Goal: Information Seeking & Learning: Learn about a topic

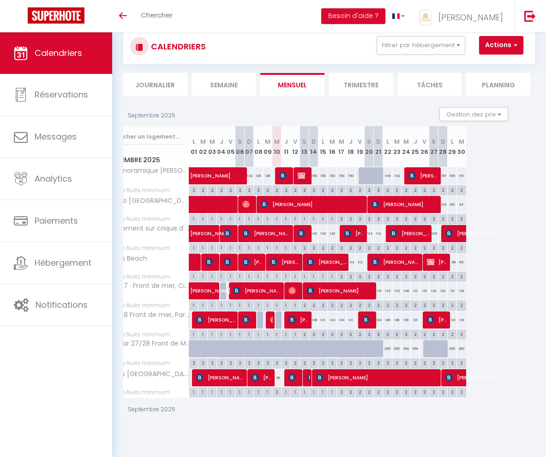
scroll to position [23, 0]
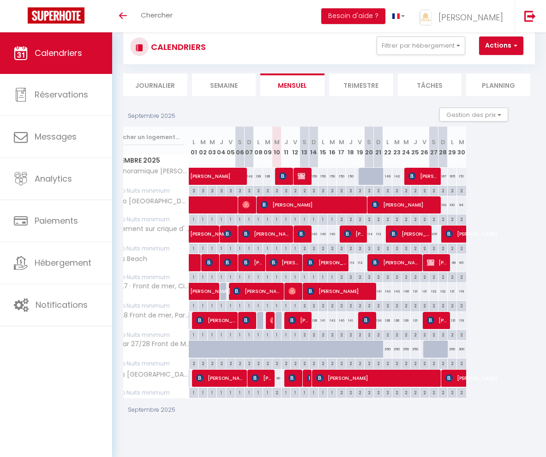
click at [347, 82] on li "Trimestre" at bounding box center [361, 84] width 64 height 23
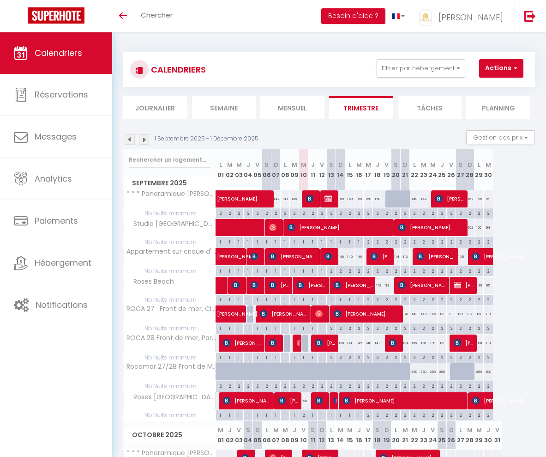
click at [143, 141] on img at bounding box center [144, 139] width 10 height 10
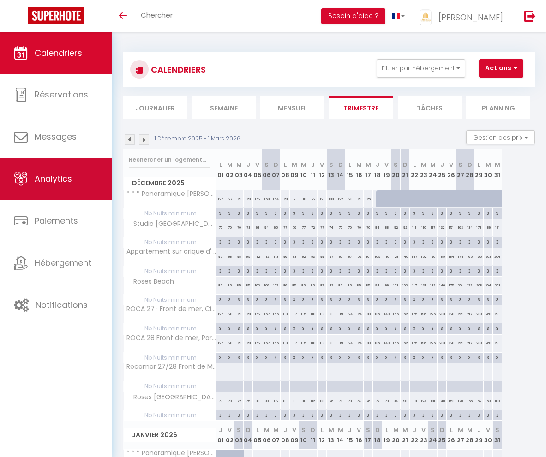
click at [54, 177] on span "Analytics" at bounding box center [53, 179] width 37 height 12
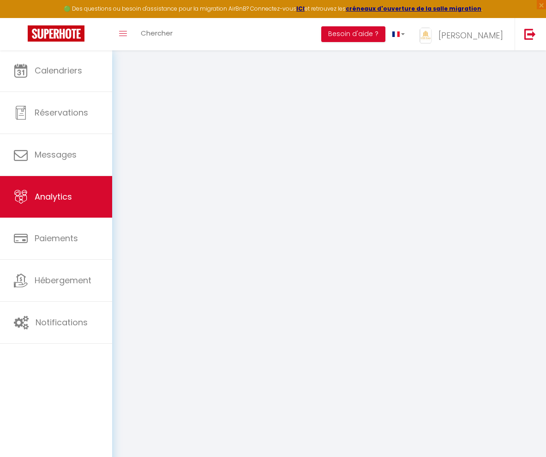
select select "2025"
select select "9"
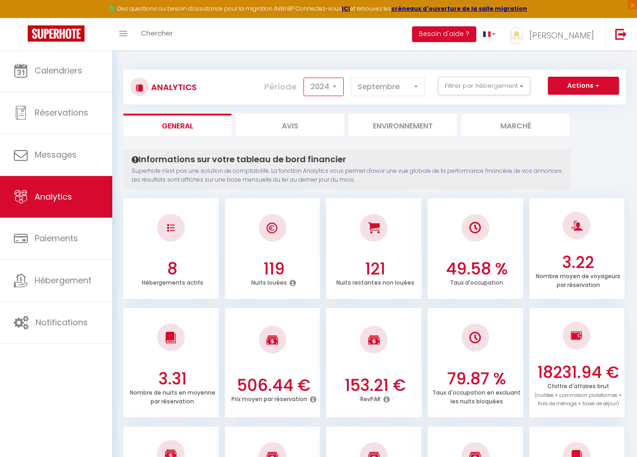
select select "2025"
checkbox input "false"
checkbox Piscine "false"
checkbox Beach "false"
checkbox Almadrava "false"
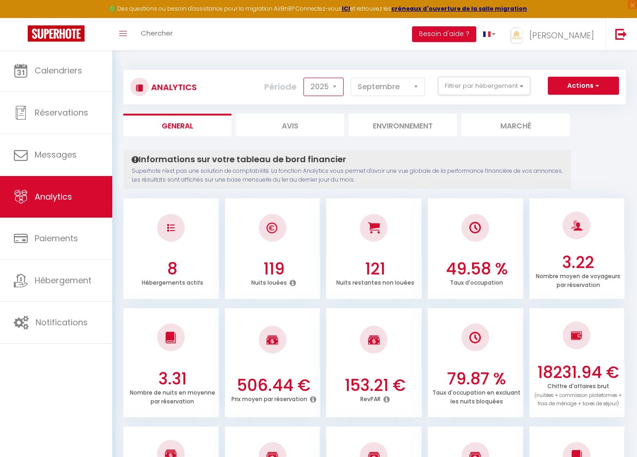
checkbox Beach "false"
checkbox Parking "false"
checkbox clim "false"
checkbox Mer "false"
checkbox Beach "false"
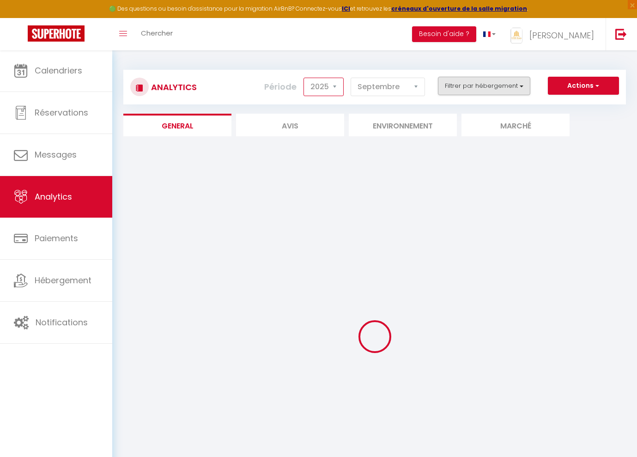
checkbox input "false"
checkbox Piscine "false"
checkbox Beach "false"
checkbox Almadrava "false"
checkbox Beach "false"
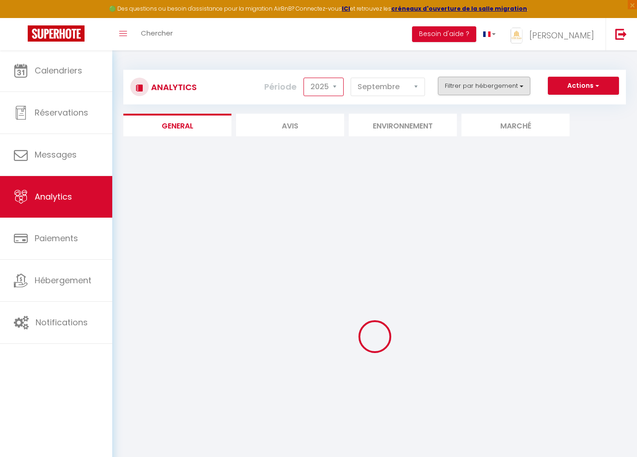
checkbox Parking "false"
checkbox clim "false"
checkbox Mer "false"
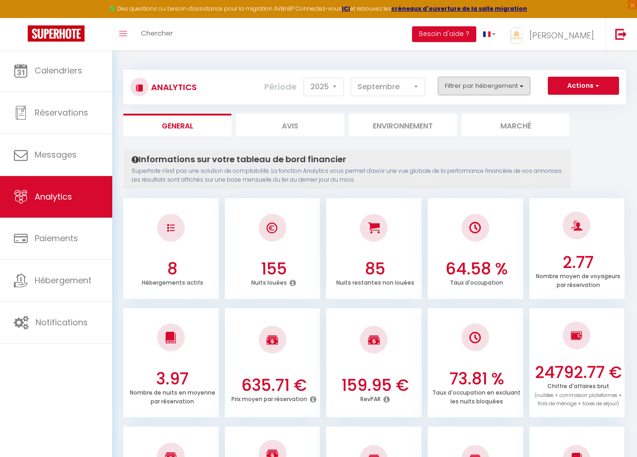
click at [466, 90] on button "Filtrer par hébergement" at bounding box center [484, 86] width 92 height 18
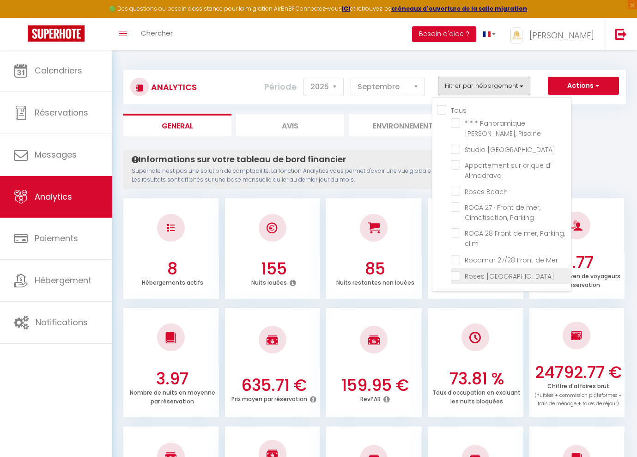
click at [459, 276] on Beach "checkbox" at bounding box center [511, 275] width 120 height 9
checkbox Beach "true"
checkbox Piscine "false"
checkbox Beach "false"
checkbox Almadrava "false"
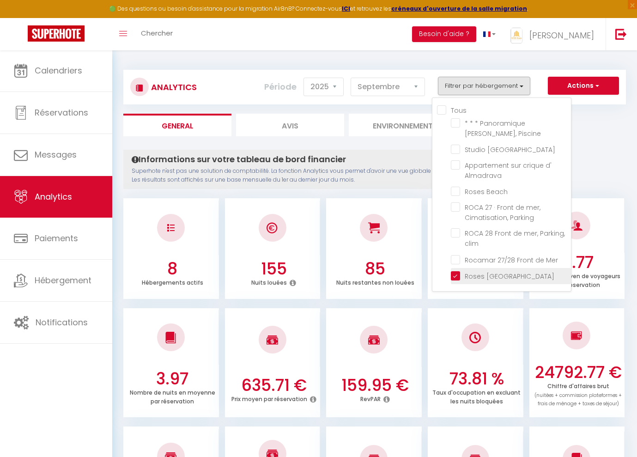
checkbox Beach "false"
checkbox Parking "false"
checkbox clim "false"
checkbox Mer "false"
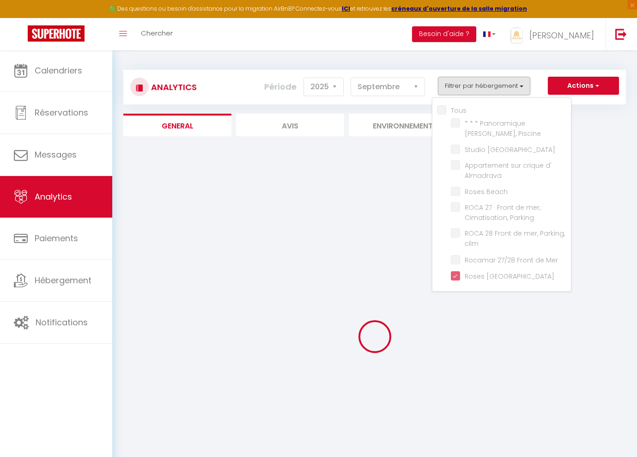
checkbox Piscine "false"
checkbox Beach "false"
checkbox Almadrava "false"
checkbox Beach "false"
checkbox Parking "false"
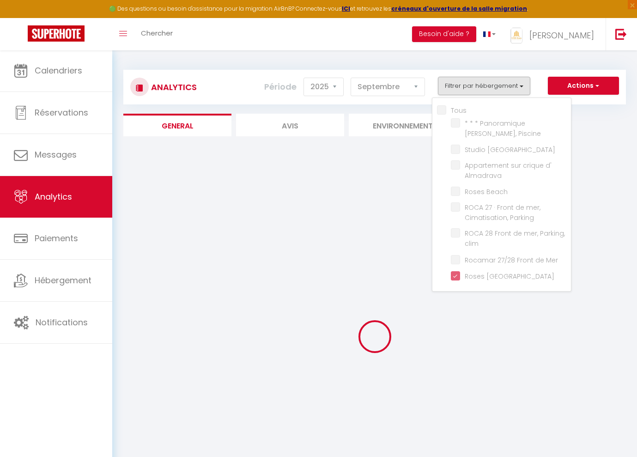
checkbox clim "false"
checkbox Mer "false"
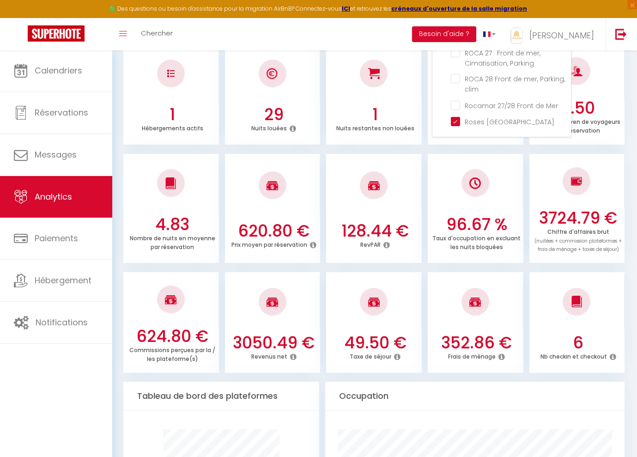
scroll to position [70, 0]
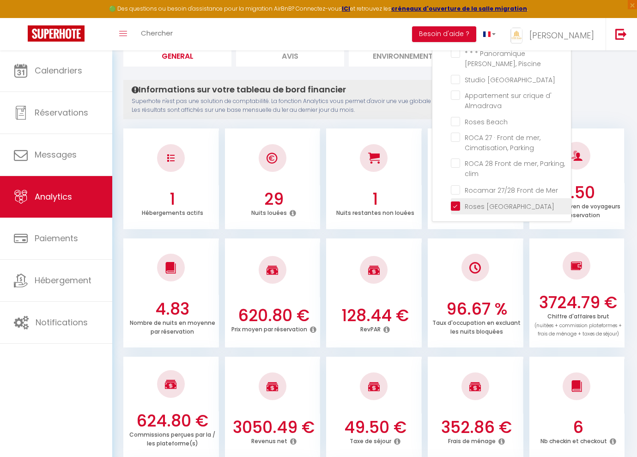
click at [456, 205] on Beach "checkbox" at bounding box center [511, 205] width 120 height 9
checkbox Beach "false"
checkbox Piscine "false"
checkbox Beach "false"
checkbox Almadrava "false"
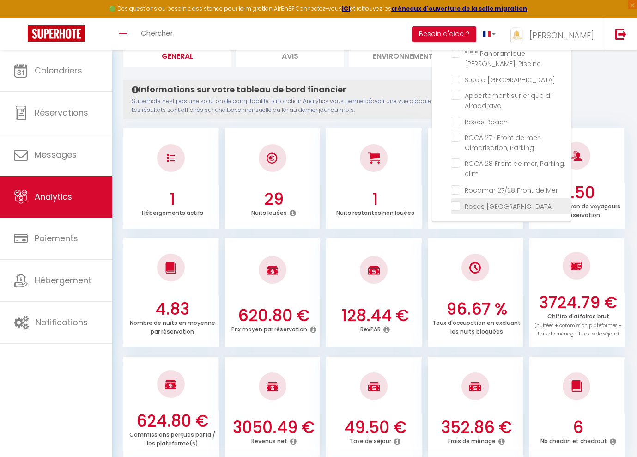
checkbox Beach "false"
checkbox Parking "false"
checkbox clim "false"
checkbox Mer "false"
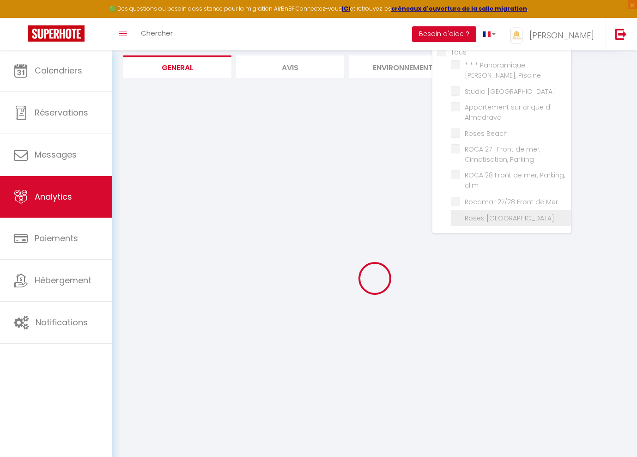
checkbox Piscine "false"
checkbox Beach "false"
checkbox Almadrava "false"
checkbox Beach "false"
checkbox Parking "false"
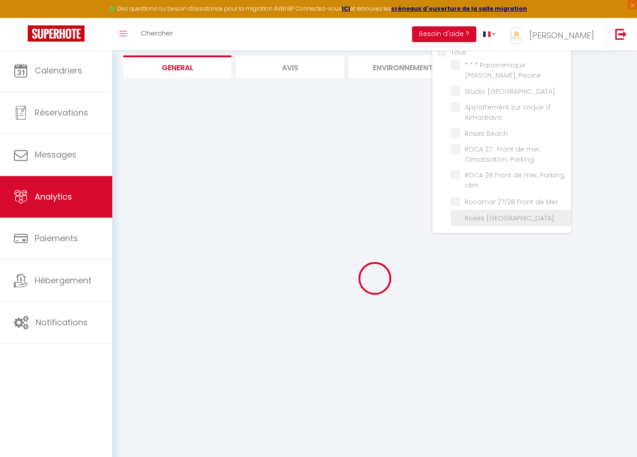
checkbox clim "false"
checkbox Mer "false"
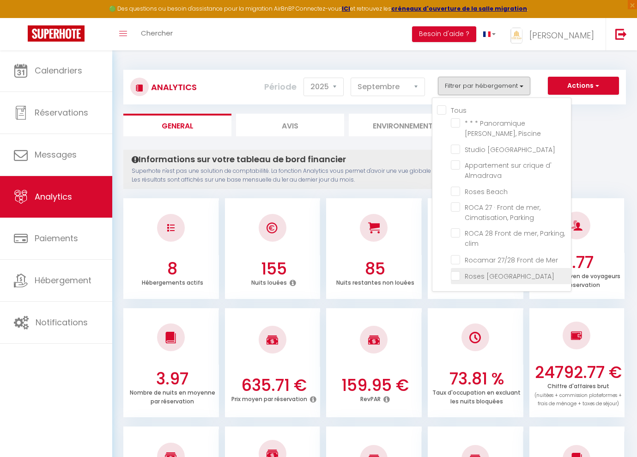
scroll to position [0, 0]
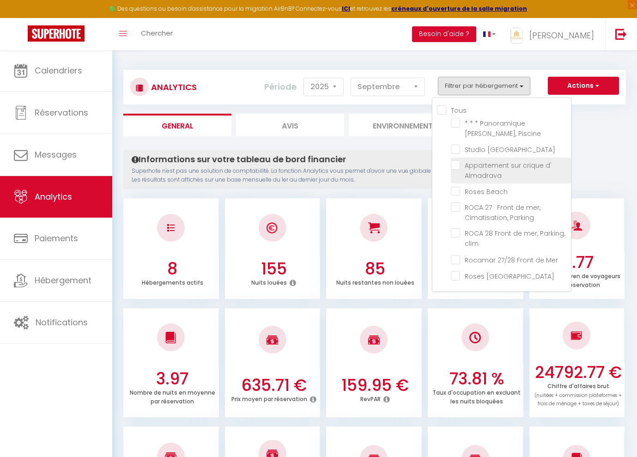
click at [456, 165] on Almadrava "checkbox" at bounding box center [511, 164] width 120 height 9
checkbox Almadrava "true"
checkbox Piscine "false"
checkbox Beach "false"
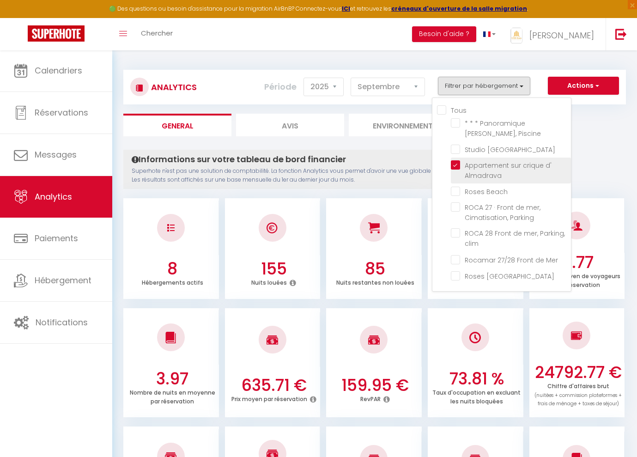
checkbox Parking "false"
checkbox clim "false"
checkbox Mer "false"
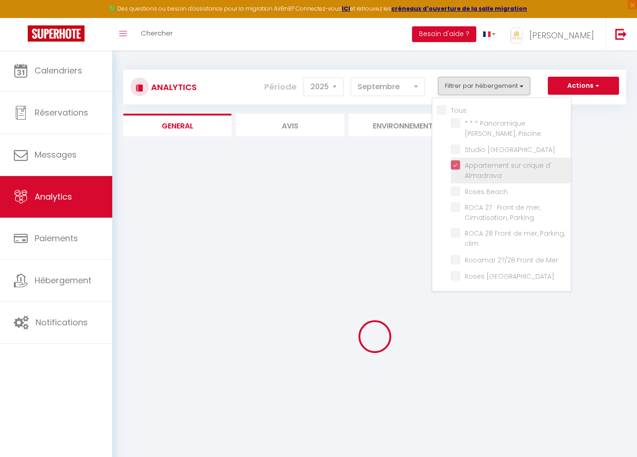
checkbox Piscine "false"
checkbox Beach "false"
checkbox Parking "false"
checkbox clim "false"
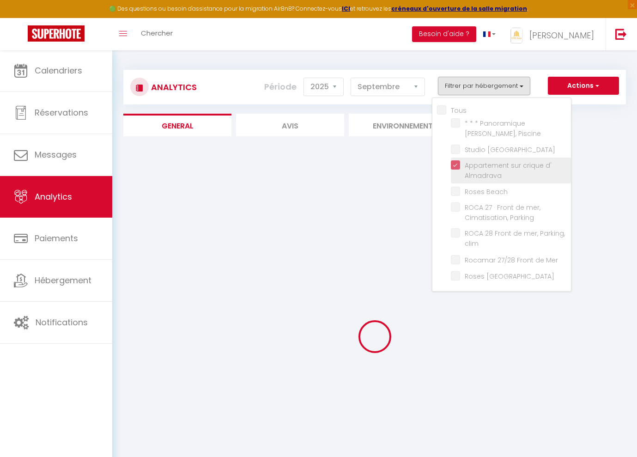
checkbox Mer "false"
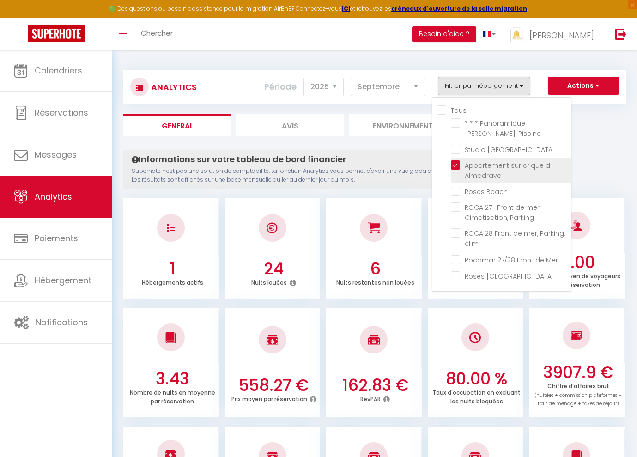
click at [456, 162] on Almadrava "checkbox" at bounding box center [511, 164] width 120 height 9
checkbox Almadrava "false"
checkbox Piscine "false"
checkbox Beach "false"
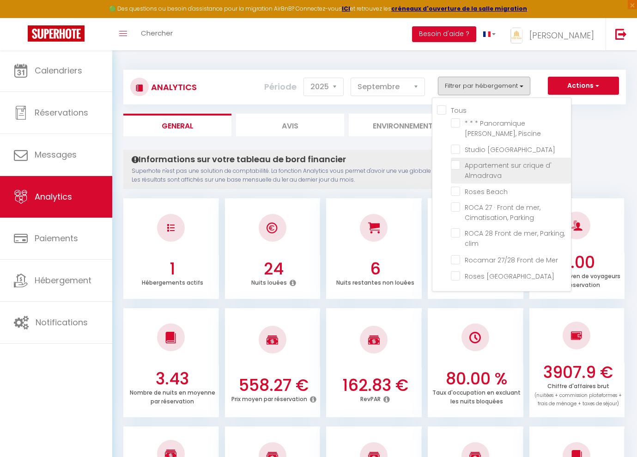
checkbox Parking "false"
checkbox clim "false"
checkbox Mer "false"
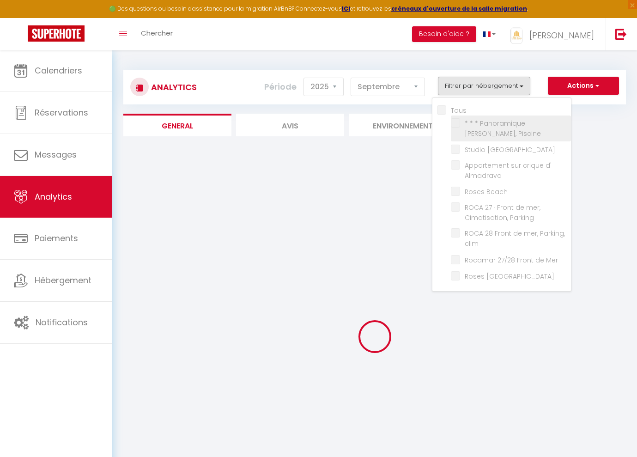
checkbox Piscine "false"
checkbox Beach "false"
checkbox Parking "false"
checkbox clim "false"
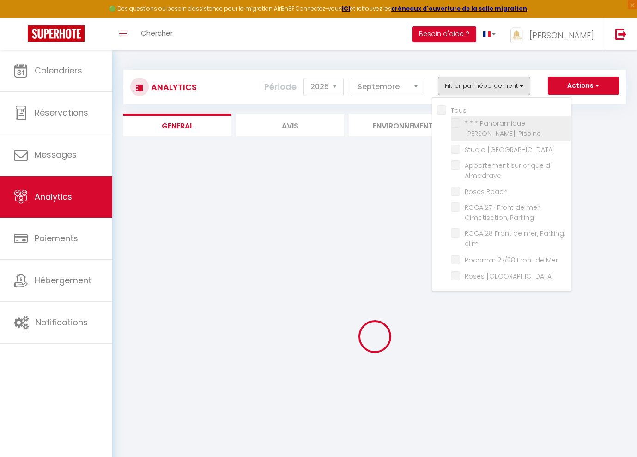
checkbox Mer "false"
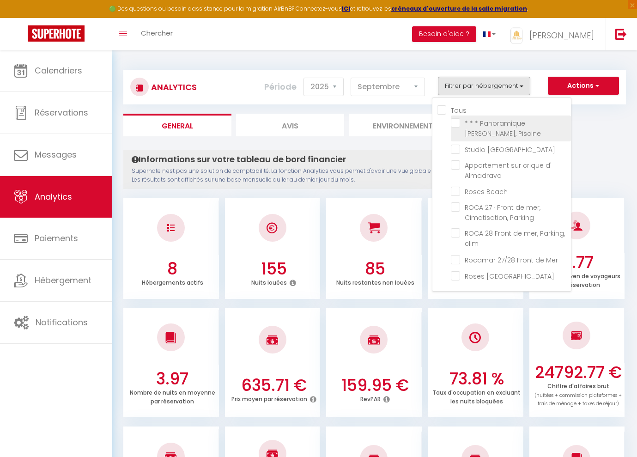
click at [455, 124] on Piscine "checkbox" at bounding box center [511, 122] width 120 height 9
checkbox Piscine "true"
checkbox Beach "false"
checkbox Parking "false"
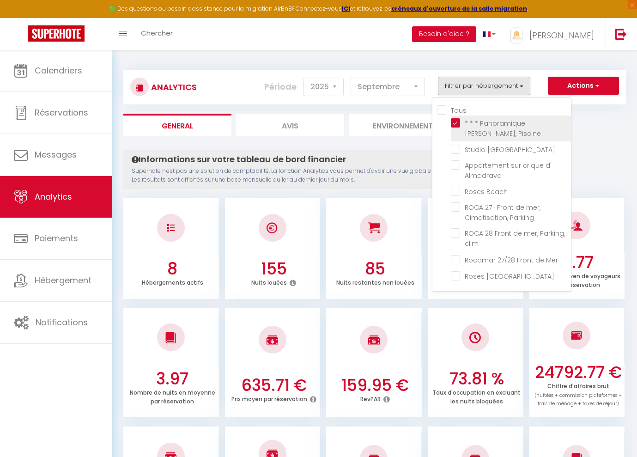
checkbox clim "false"
checkbox Mer "false"
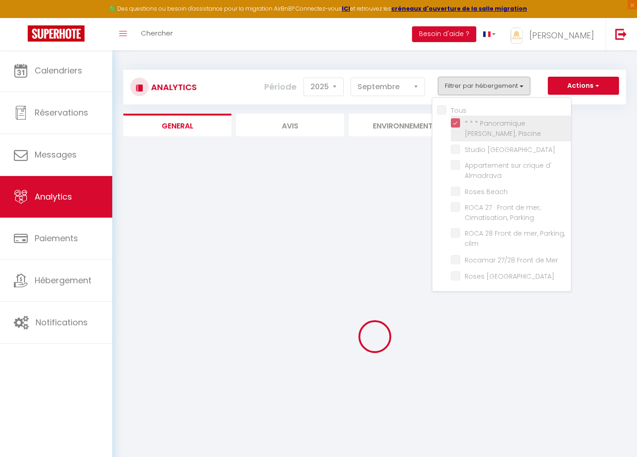
checkbox Beach "false"
checkbox Parking "false"
checkbox clim "false"
checkbox Mer "false"
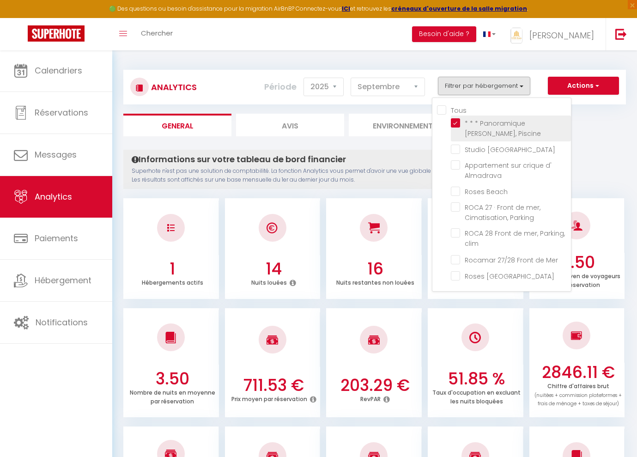
click at [456, 121] on Piscine "checkbox" at bounding box center [511, 122] width 120 height 9
checkbox Piscine "false"
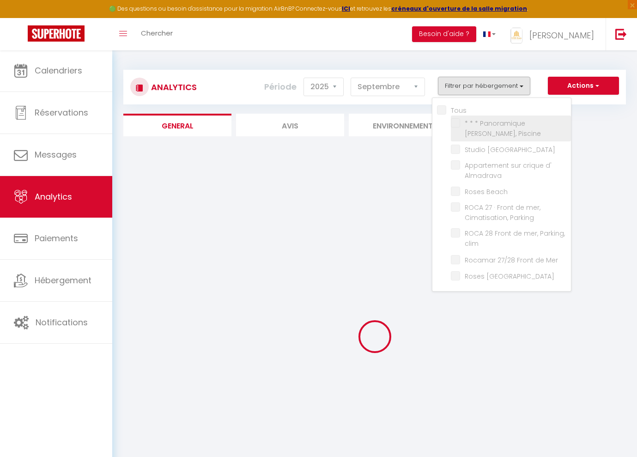
checkbox Beach "false"
checkbox Parking "false"
checkbox clim "false"
checkbox Mer "false"
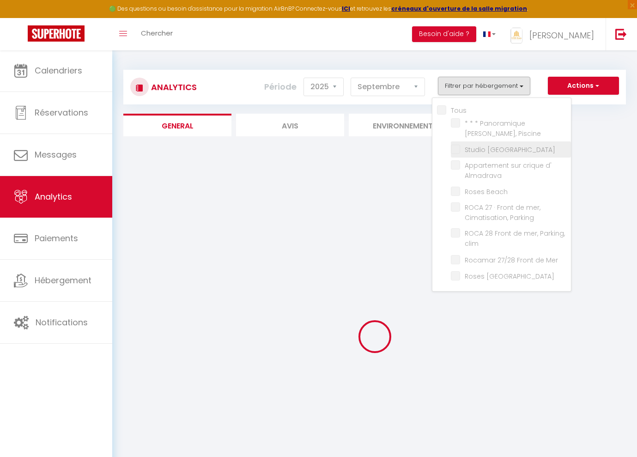
checkbox Beach "false"
checkbox Parking "false"
checkbox clim "false"
checkbox Mer "false"
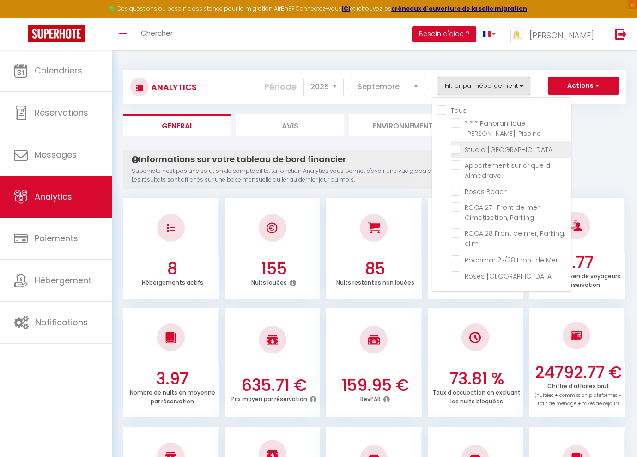
click at [458, 151] on Beach "checkbox" at bounding box center [511, 148] width 120 height 9
checkbox Beach "true"
checkbox Beach "false"
checkbox Parking "false"
checkbox clim "false"
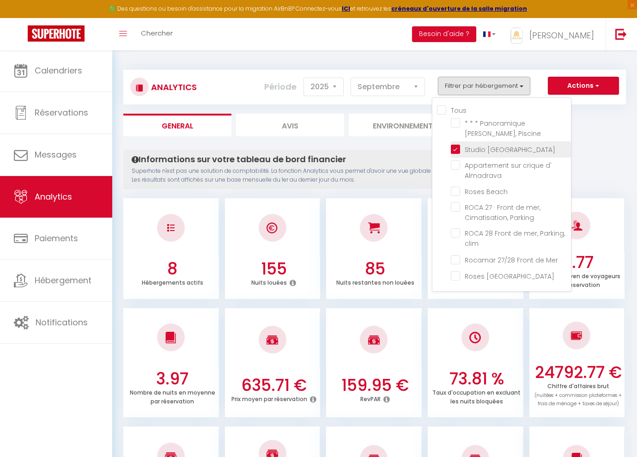
checkbox Mer "false"
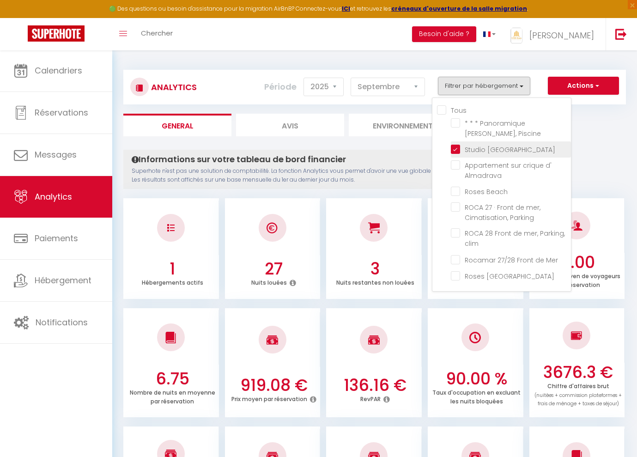
checkbox Beach "false"
checkbox Parking "false"
checkbox clim "false"
checkbox Mer "false"
click at [457, 150] on Beach "checkbox" at bounding box center [511, 148] width 120 height 9
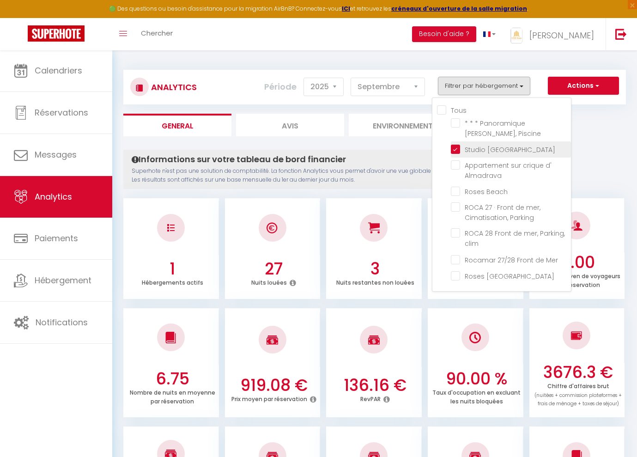
checkbox Beach "false"
checkbox Parking "false"
checkbox clim "false"
checkbox Mer "false"
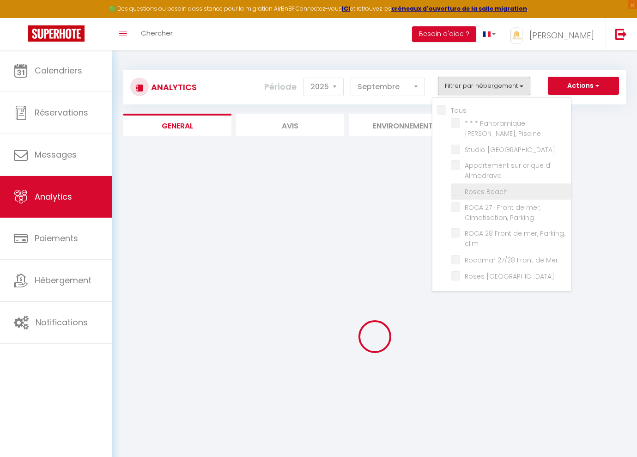
checkbox Beach "false"
checkbox Parking "false"
checkbox clim "false"
checkbox Mer "false"
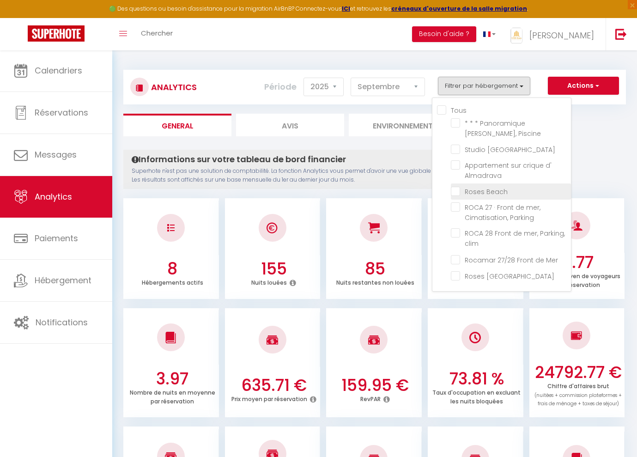
click at [456, 191] on Beach "checkbox" at bounding box center [511, 190] width 120 height 9
checkbox Beach "true"
checkbox Parking "false"
checkbox clim "false"
checkbox Mer "false"
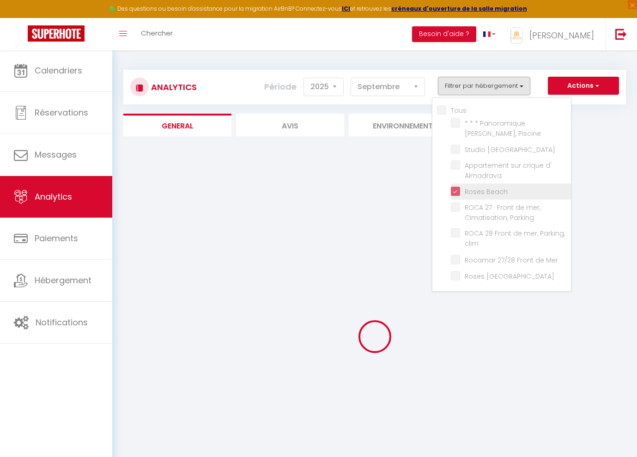
checkbox Parking "false"
checkbox clim "false"
checkbox Mer "false"
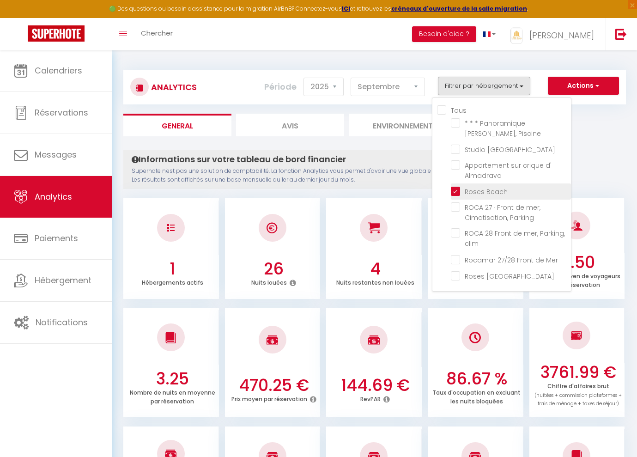
click at [456, 191] on Beach "checkbox" at bounding box center [511, 190] width 120 height 9
checkbox Beach "false"
checkbox Parking "false"
checkbox clim "false"
checkbox Mer "false"
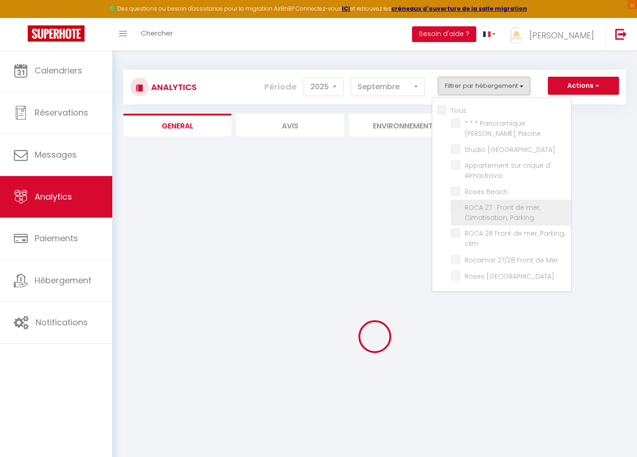
checkbox Parking "false"
checkbox clim "false"
checkbox Mer "false"
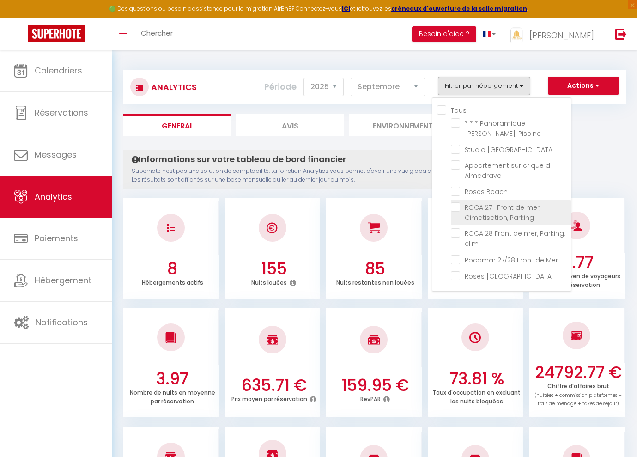
click at [456, 207] on Parking "checkbox" at bounding box center [511, 206] width 120 height 9
checkbox Parking "true"
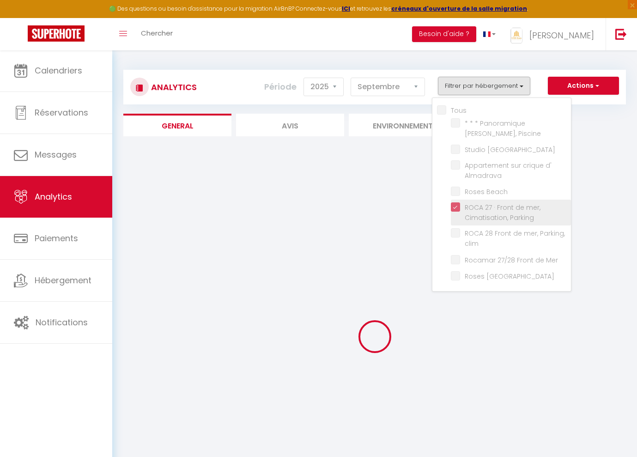
checkbox clim "false"
checkbox Mer "false"
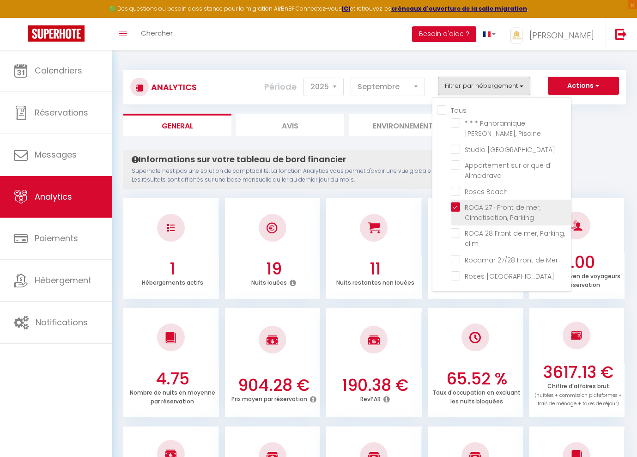
checkbox clim "false"
checkbox Mer "false"
click at [456, 208] on Parking "checkbox" at bounding box center [511, 206] width 120 height 9
checkbox Parking "false"
checkbox clim "false"
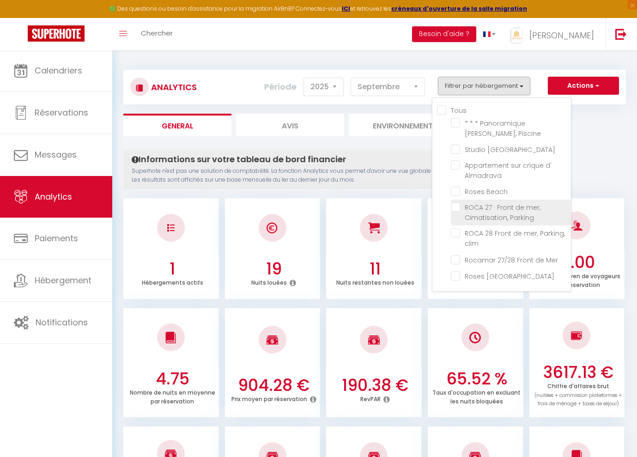
checkbox Mer "false"
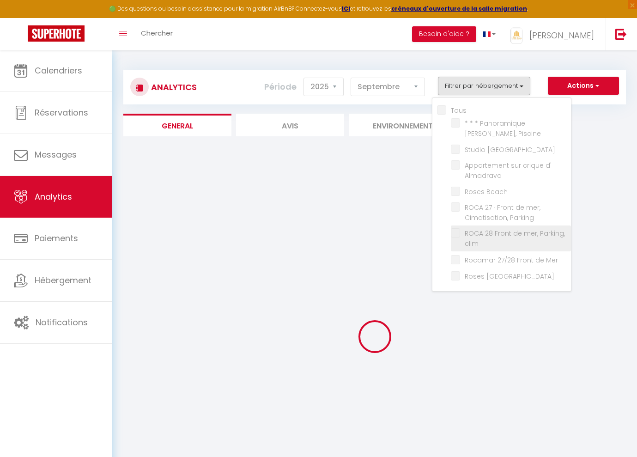
checkbox clim "false"
checkbox Mer "false"
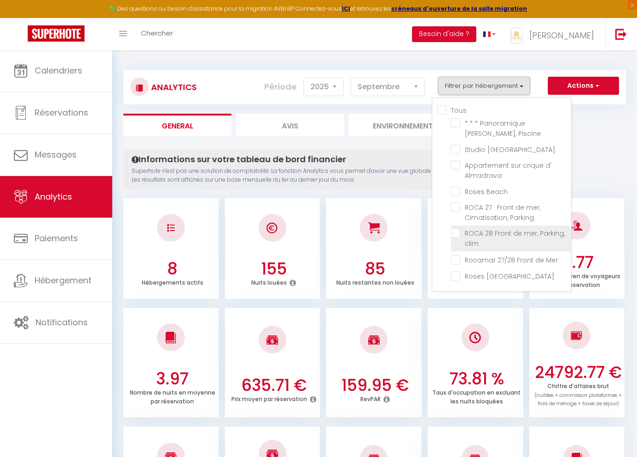
click at [457, 232] on clim "checkbox" at bounding box center [511, 232] width 120 height 9
checkbox clim "true"
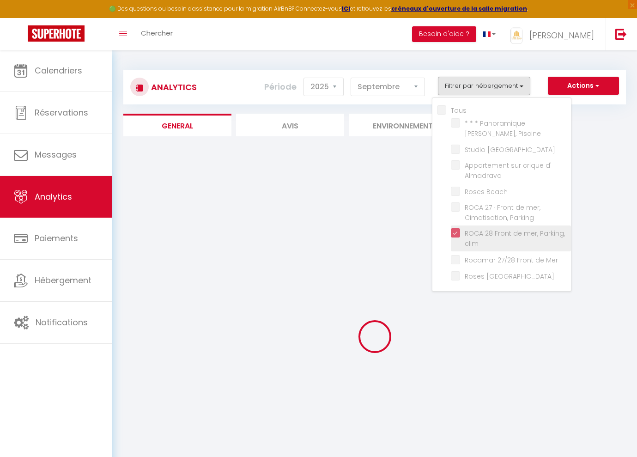
checkbox Mer "false"
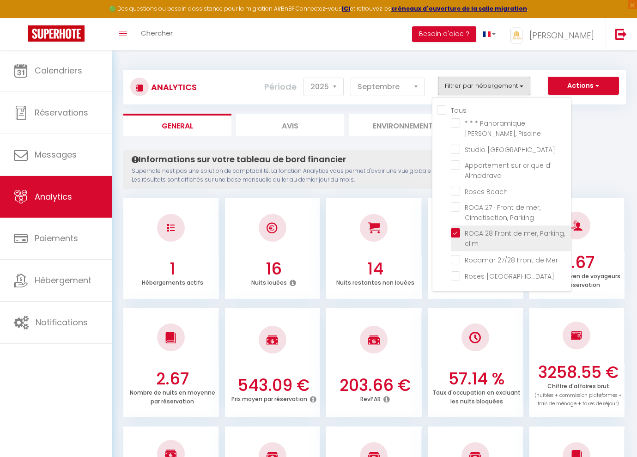
click at [456, 233] on clim "checkbox" at bounding box center [511, 232] width 120 height 9
checkbox clim "false"
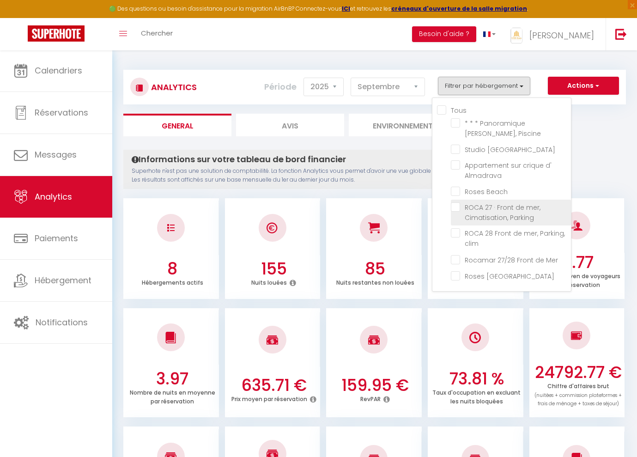
checkbox Mer "false"
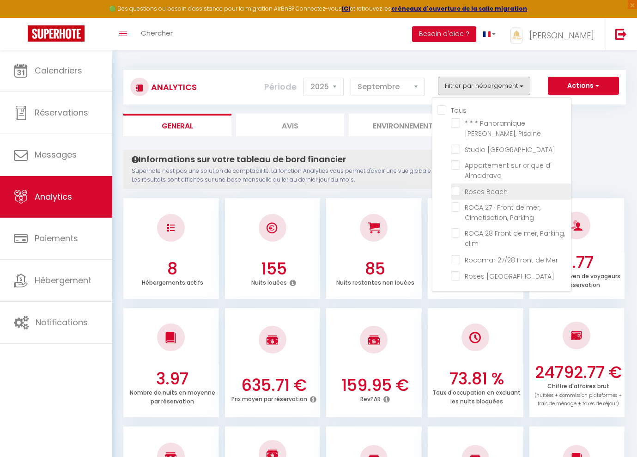
click at [458, 192] on Beach "checkbox" at bounding box center [511, 190] width 120 height 9
checkbox Beach "true"
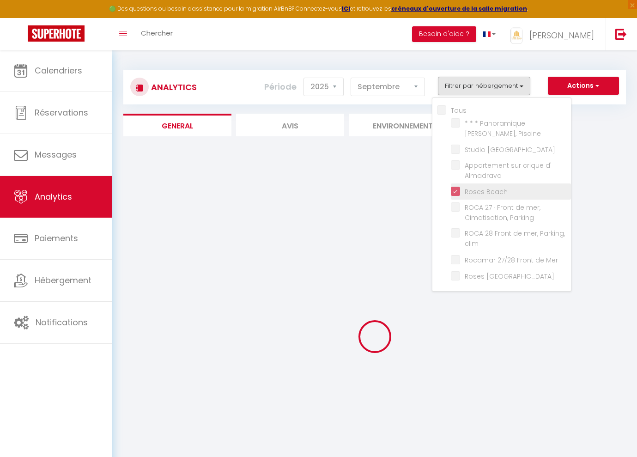
checkbox Mer "false"
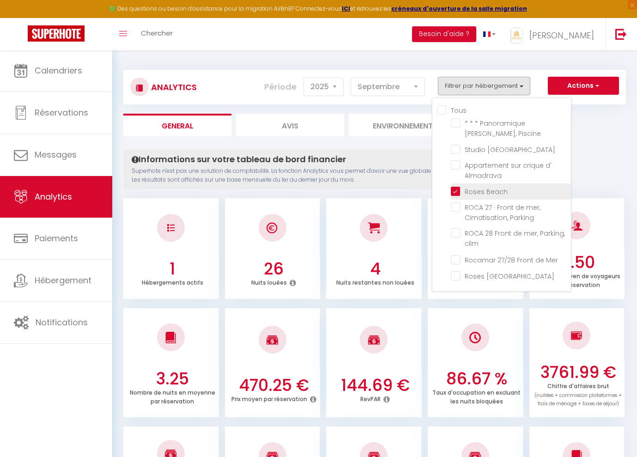
click at [456, 191] on Beach "checkbox" at bounding box center [511, 190] width 120 height 9
checkbox Beach "false"
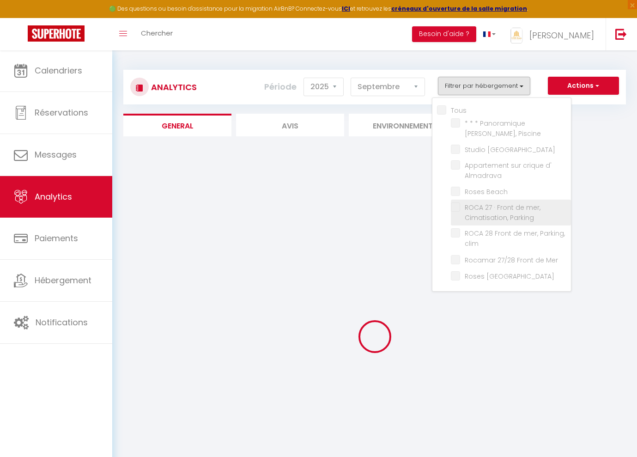
checkbox Mer "false"
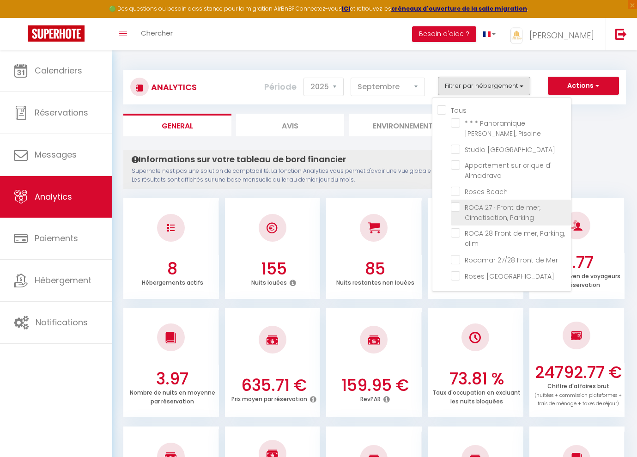
click at [458, 207] on Parking "checkbox" at bounding box center [511, 206] width 120 height 9
checkbox Parking "true"
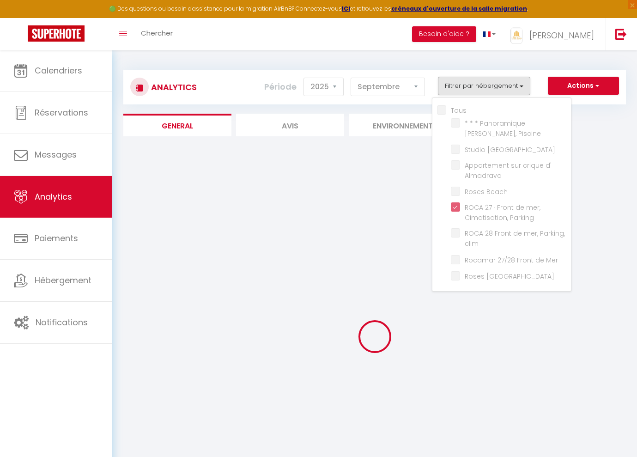
checkbox Mer "false"
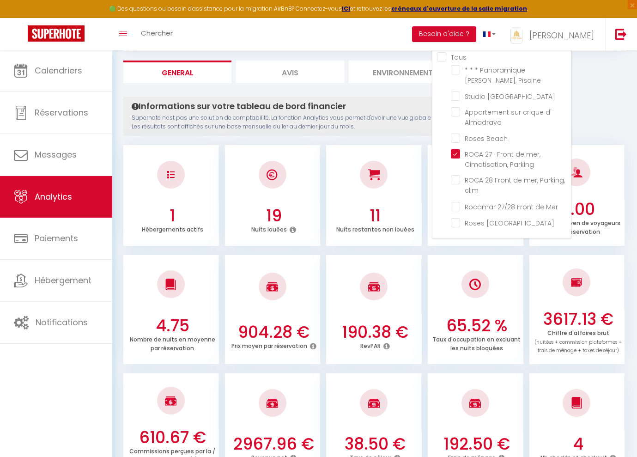
scroll to position [48, 0]
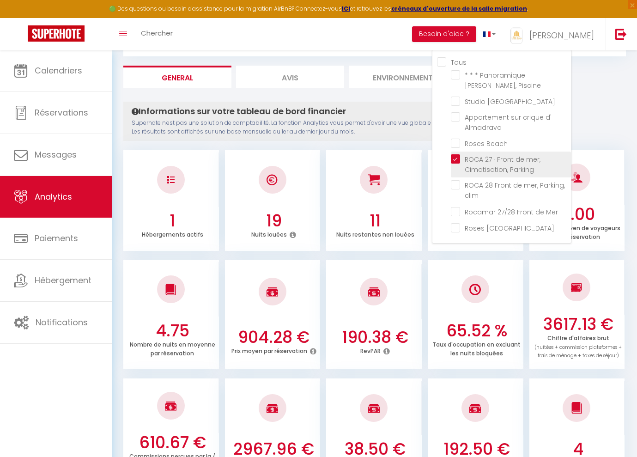
click at [457, 157] on Parking "checkbox" at bounding box center [511, 158] width 120 height 9
checkbox Parking "false"
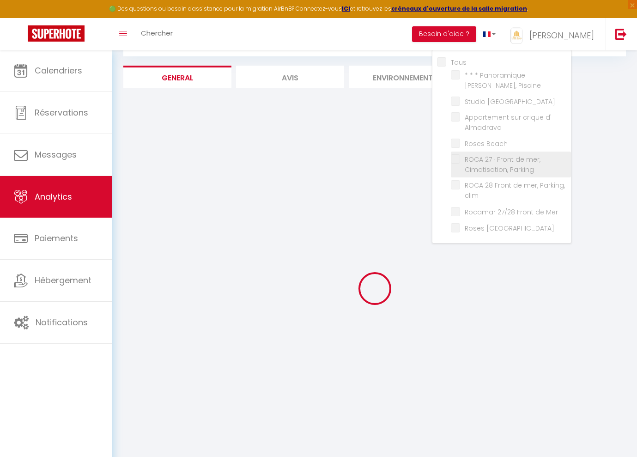
checkbox Mer "false"
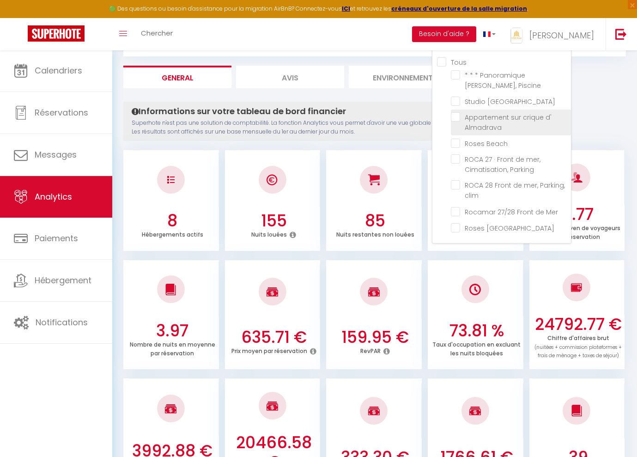
click at [455, 115] on Almadrava "checkbox" at bounding box center [511, 116] width 120 height 9
checkbox Almadrava "true"
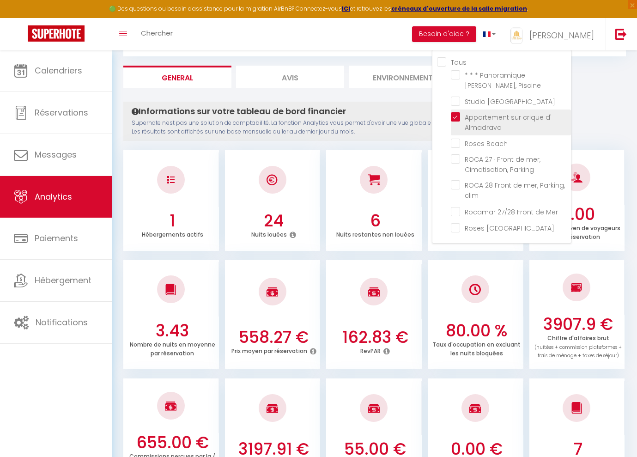
checkbox Mer "false"
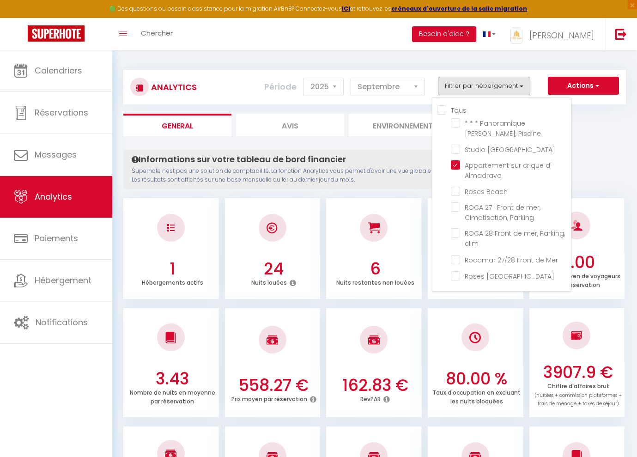
scroll to position [0, 0]
click at [455, 166] on Almadrava "checkbox" at bounding box center [511, 164] width 120 height 9
checkbox Almadrava "false"
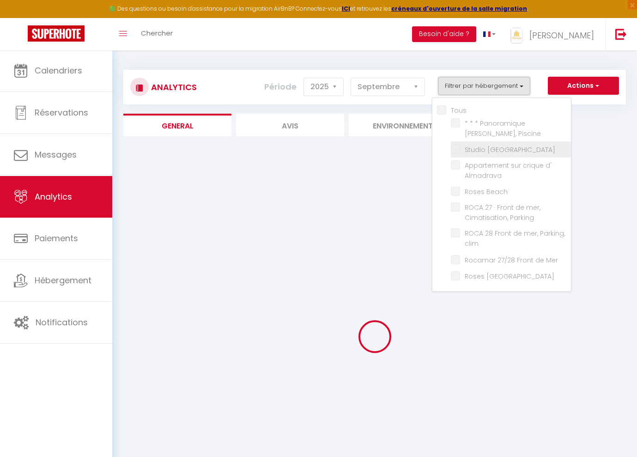
checkbox Mer "false"
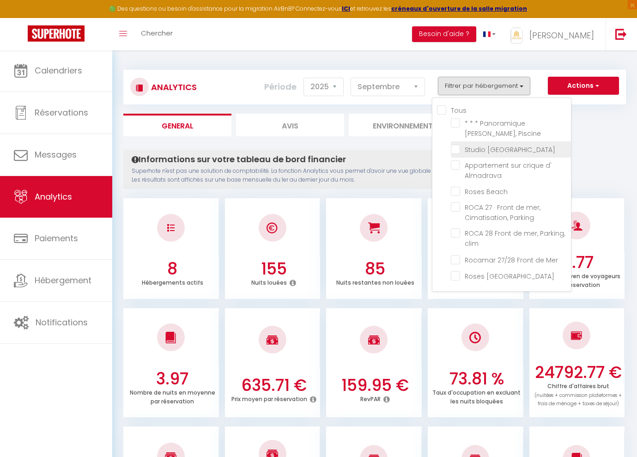
click at [457, 150] on Beach "checkbox" at bounding box center [511, 148] width 120 height 9
checkbox Beach "true"
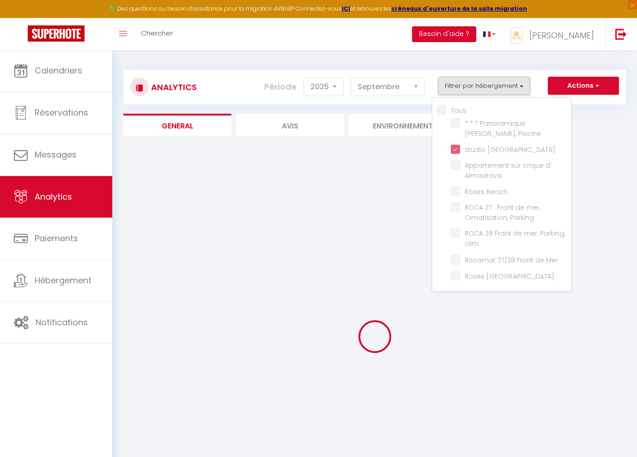
checkbox Mer "false"
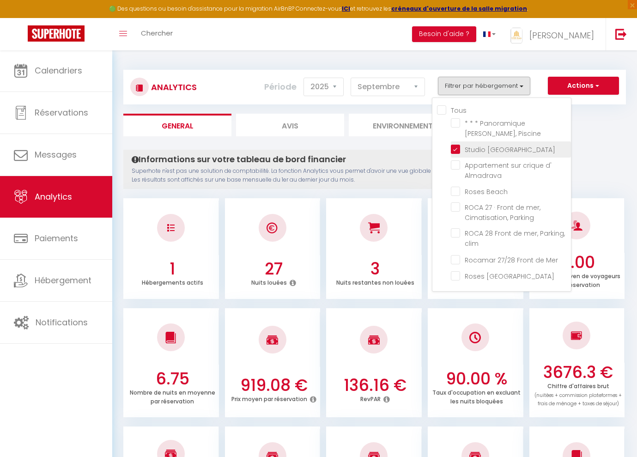
click at [457, 148] on Beach "checkbox" at bounding box center [511, 148] width 120 height 9
checkbox Beach "false"
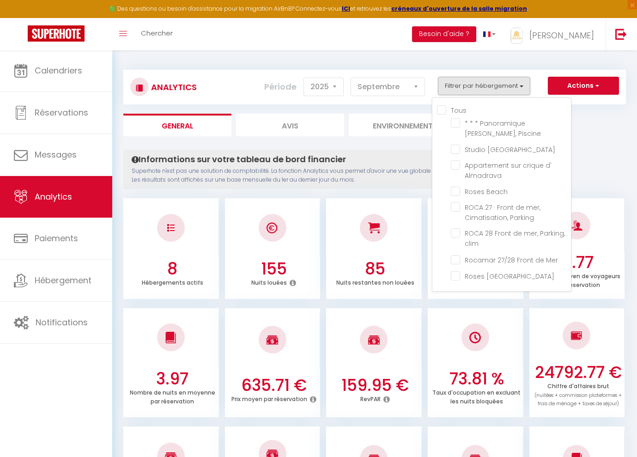
checkbox Mer "false"
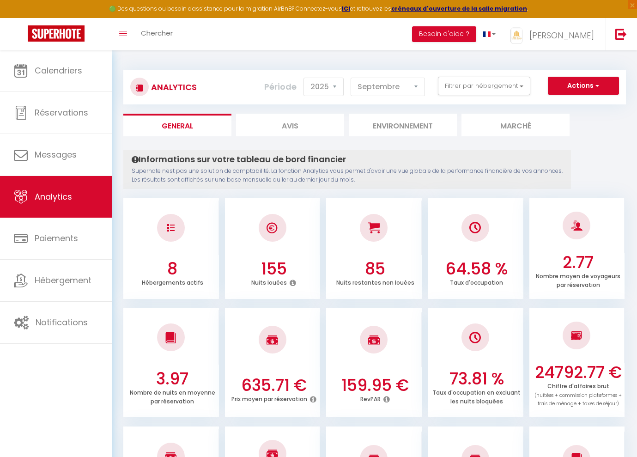
click at [308, 124] on li "Avis" at bounding box center [290, 125] width 108 height 23
select select "2025"
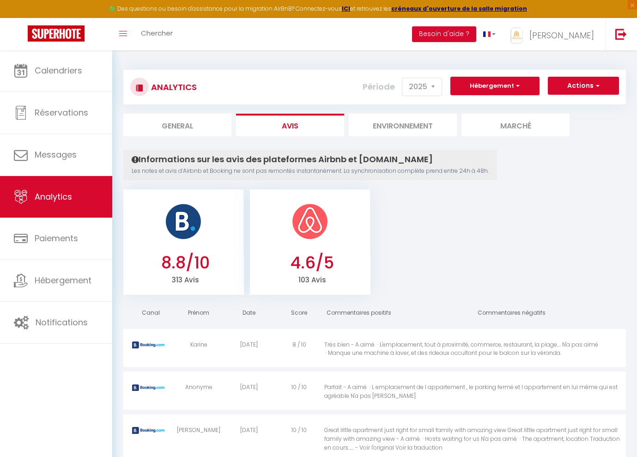
click at [484, 122] on li "Marché" at bounding box center [515, 125] width 108 height 23
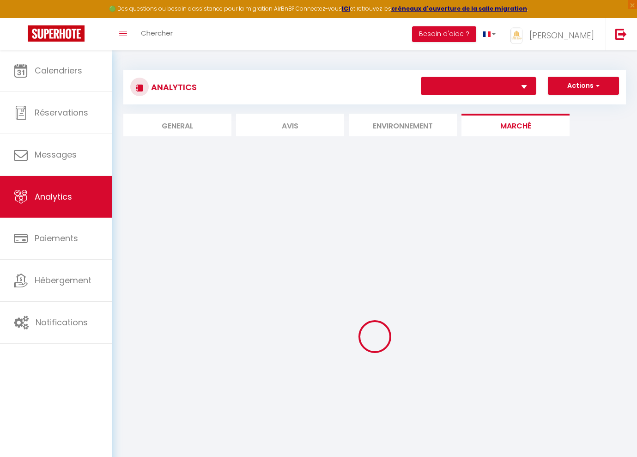
select select "70537"
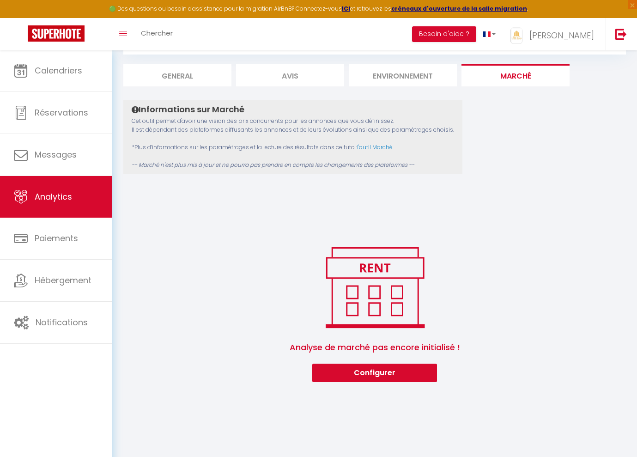
scroll to position [50, 0]
click at [361, 373] on button "Configurer" at bounding box center [374, 372] width 125 height 18
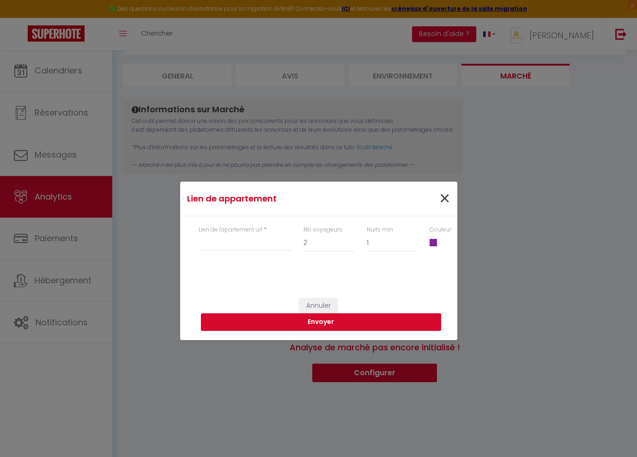
click at [443, 197] on span "×" at bounding box center [445, 199] width 12 height 28
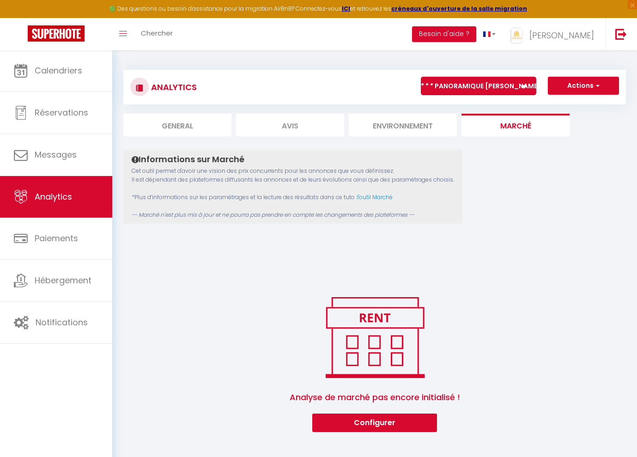
scroll to position [0, 0]
click at [397, 124] on li "Environnement" at bounding box center [403, 125] width 108 height 23
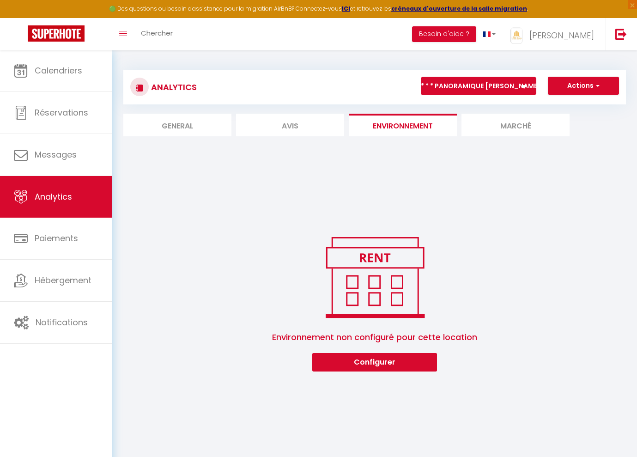
click at [299, 122] on li "Avis" at bounding box center [290, 125] width 108 height 23
select select "2025"
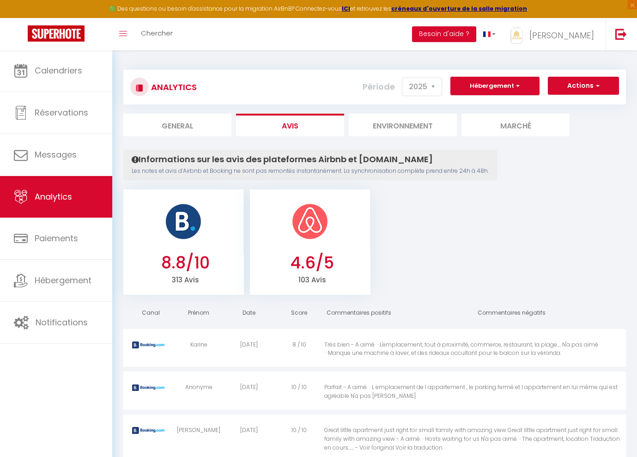
click at [203, 124] on li "General" at bounding box center [177, 125] width 108 height 23
select select "2025"
select select "9"
